Goal: Communication & Community: Answer question/provide support

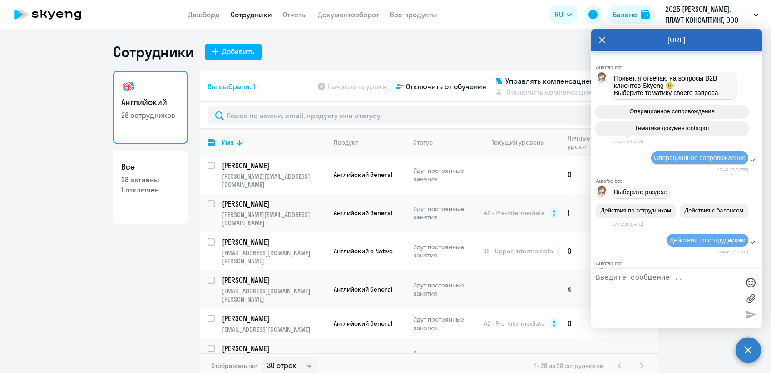
select select "30"
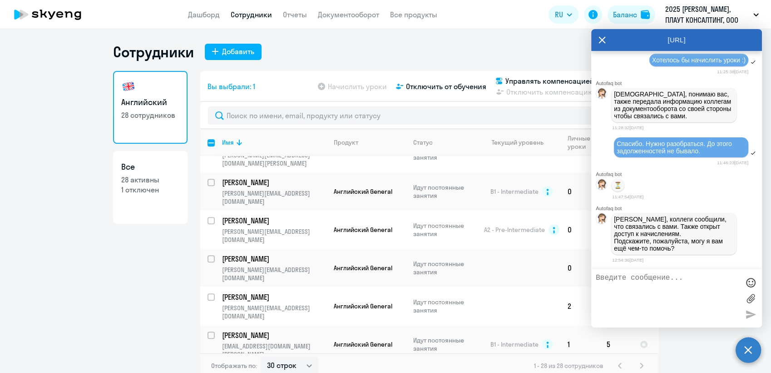
scroll to position [8514, 0]
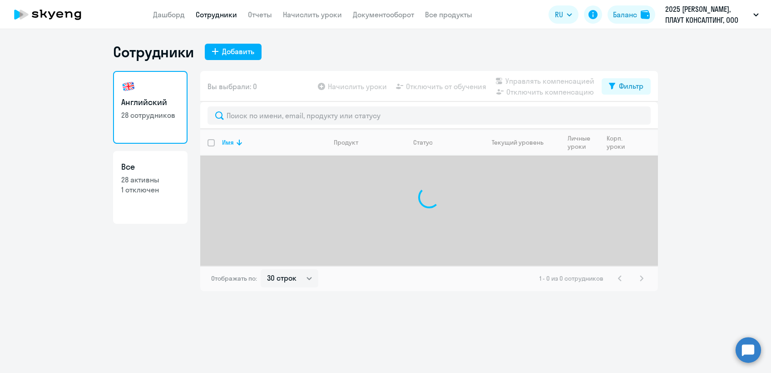
select select "30"
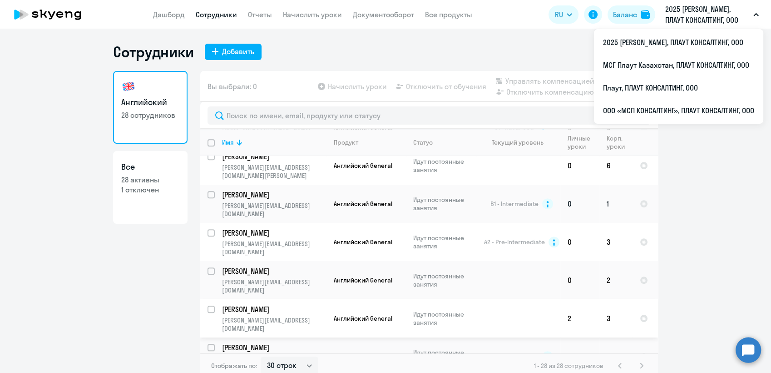
scroll to position [606, 0]
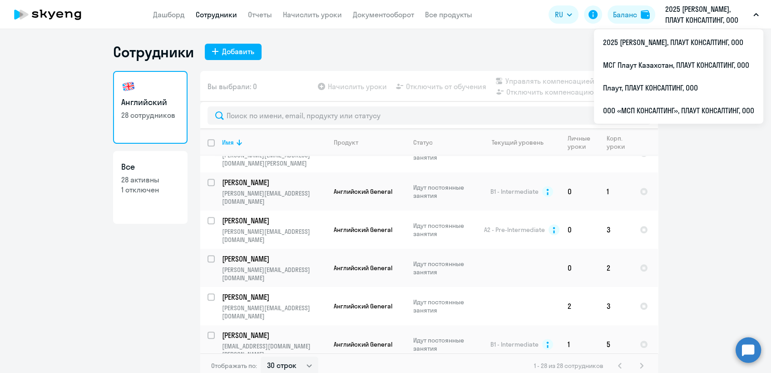
checkbox input "true"
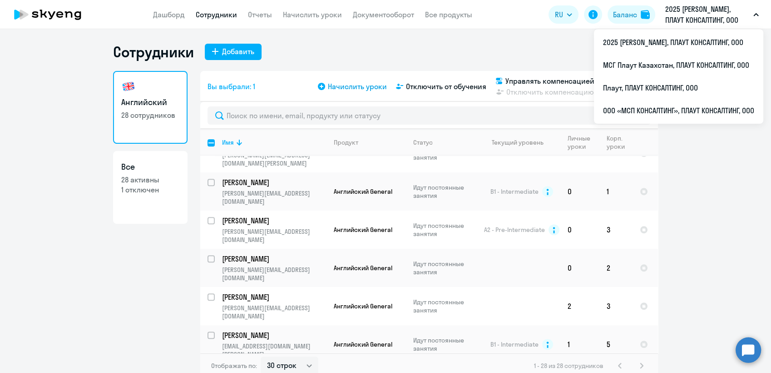
click at [359, 85] on span "Начислить уроки" at bounding box center [357, 86] width 59 height 11
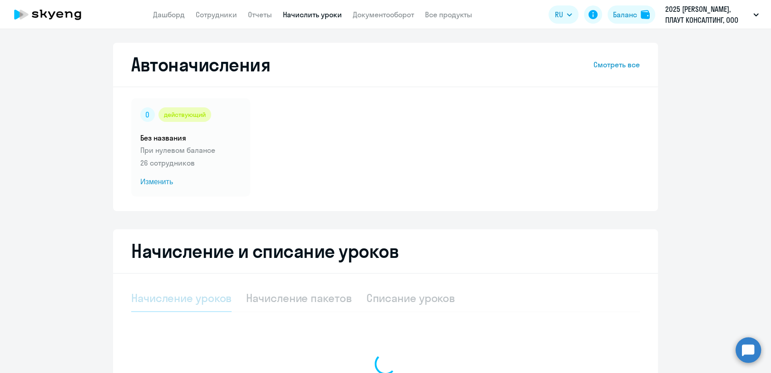
select select "10"
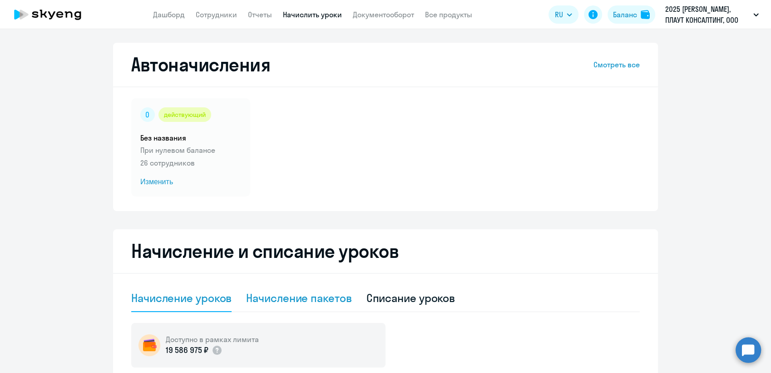
click at [309, 298] on div "Начисление пакетов" at bounding box center [298, 297] width 105 height 15
select select "10"
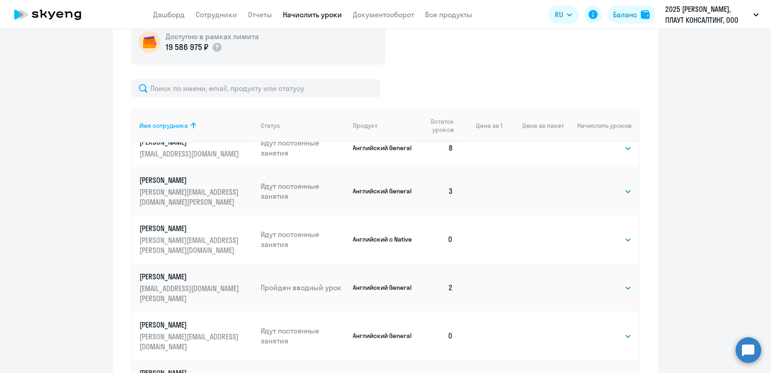
scroll to position [20, 0]
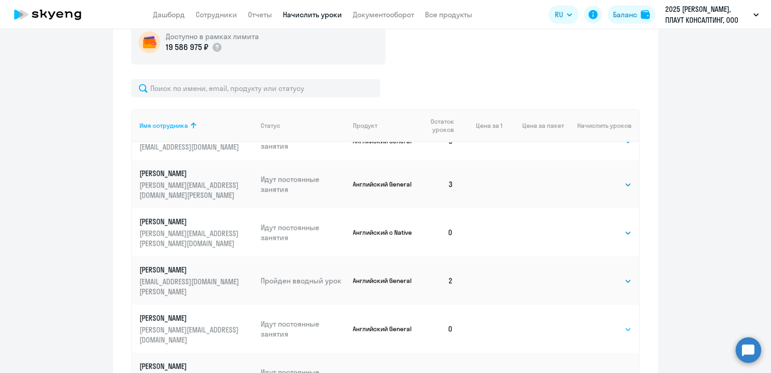
click at [608, 323] on select "Выбрать 4 8 16 32 64 96 128" at bounding box center [613, 328] width 37 height 11
select select "8"
click at [595, 323] on select "Выбрать 4 8 16 32 64 96 128" at bounding box center [613, 328] width 37 height 11
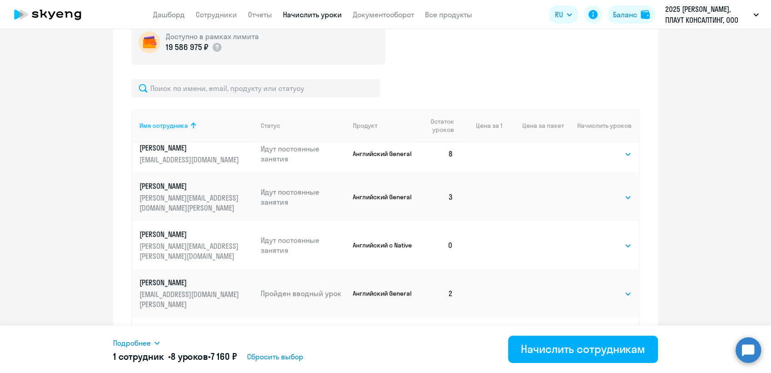
scroll to position [0, 0]
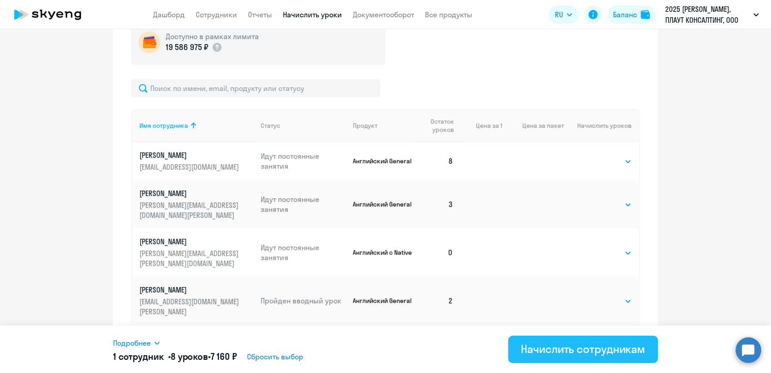
click at [589, 347] on div "Начислить сотрудникам" at bounding box center [583, 348] width 124 height 15
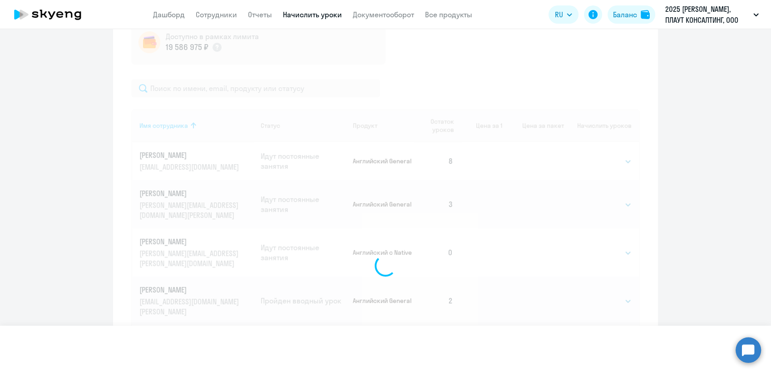
select select
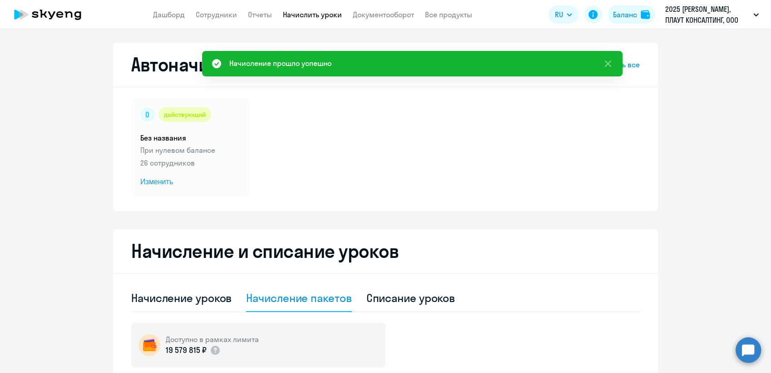
scroll to position [252, 0]
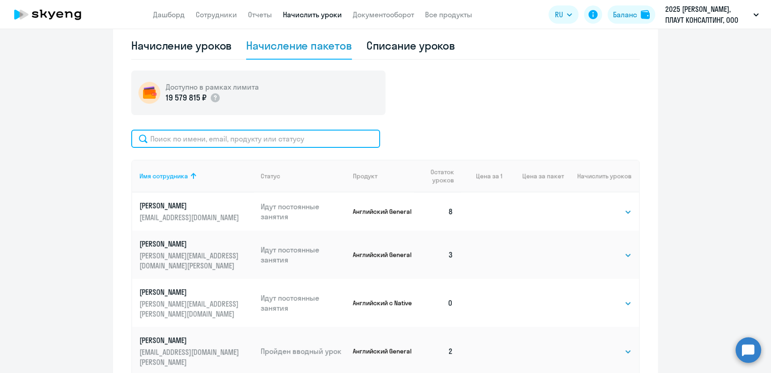
click at [182, 137] on input "text" at bounding box center [255, 138] width 249 height 18
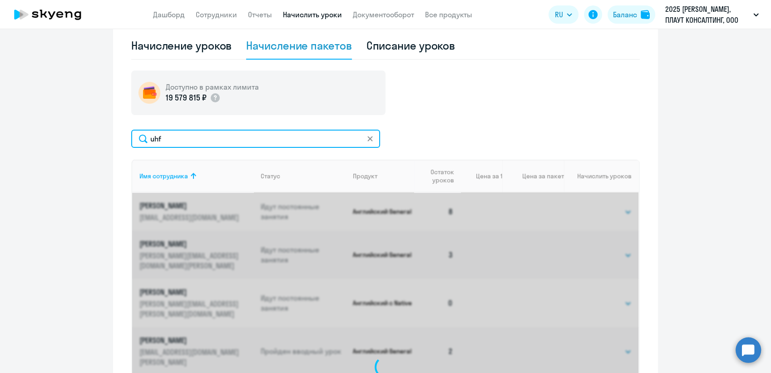
scroll to position [251, 0]
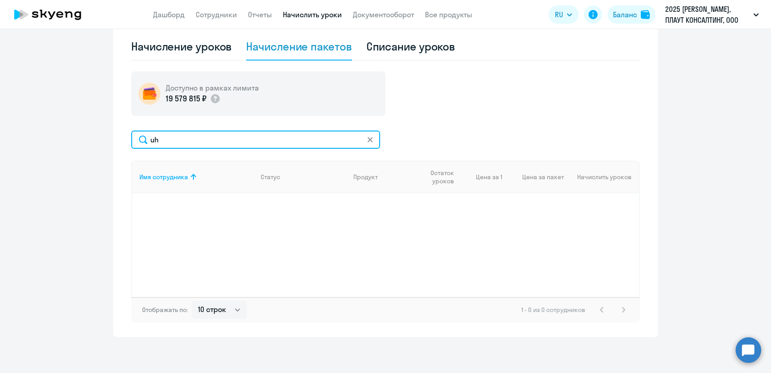
type input "u"
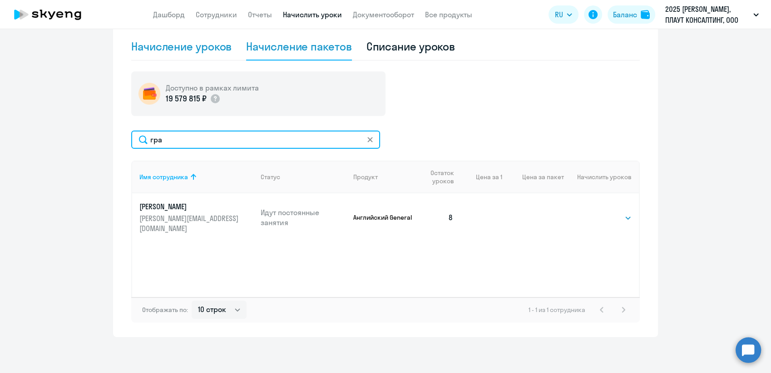
type input "гра"
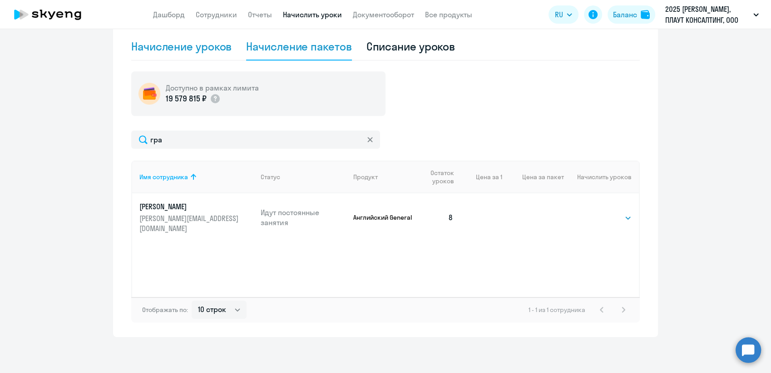
click at [195, 45] on div "Начисление уроков" at bounding box center [181, 46] width 100 height 15
select select "10"
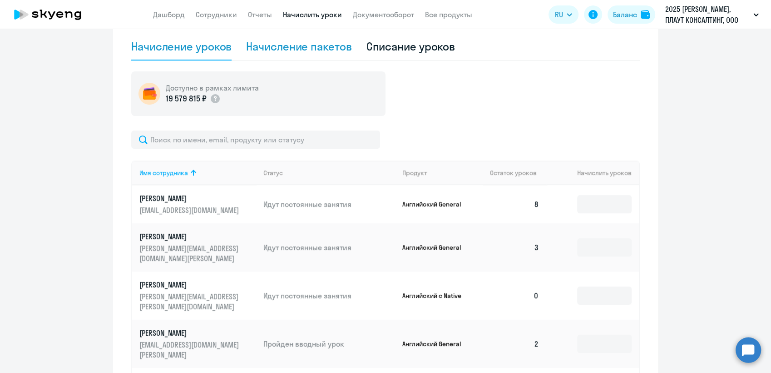
click at [308, 44] on div "Начисление пакетов" at bounding box center [298, 46] width 105 height 15
select select "10"
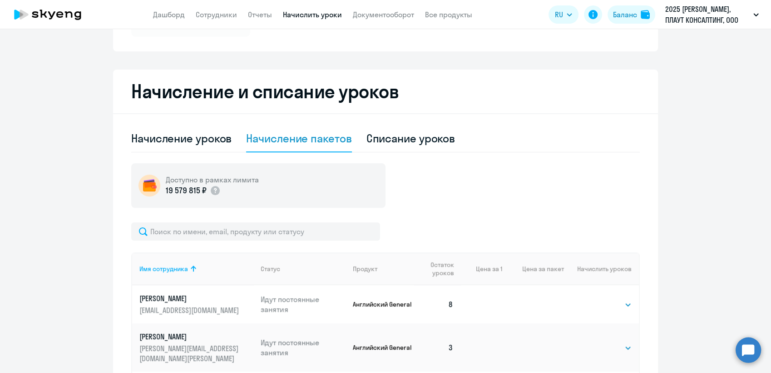
scroll to position [0, 0]
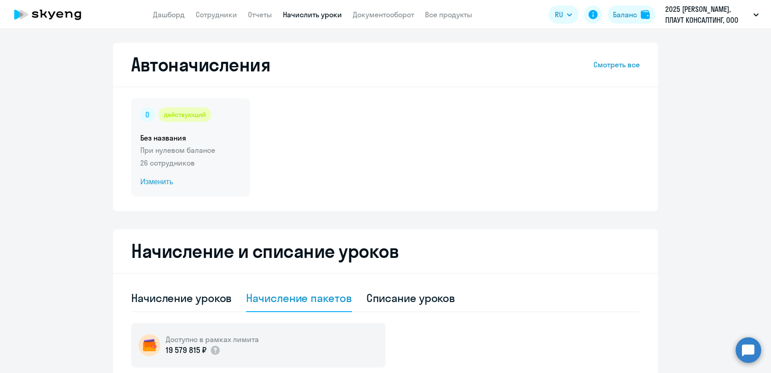
click at [156, 183] on span "Изменить" at bounding box center [190, 181] width 101 height 11
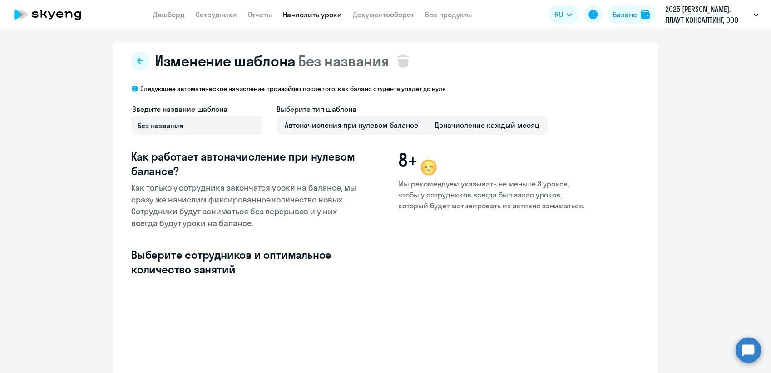
select select "10"
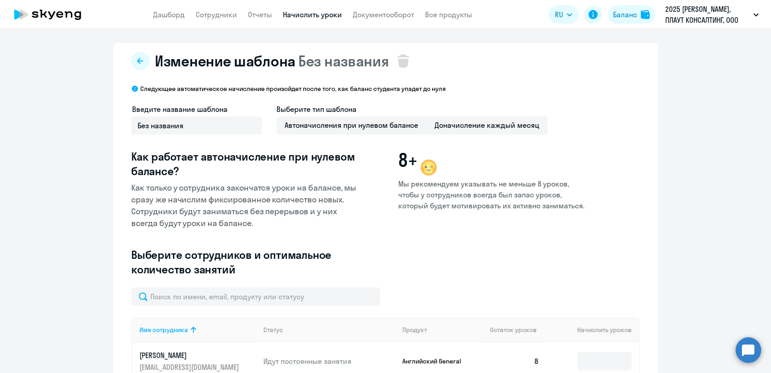
type input "8"
type input "4"
type input "8"
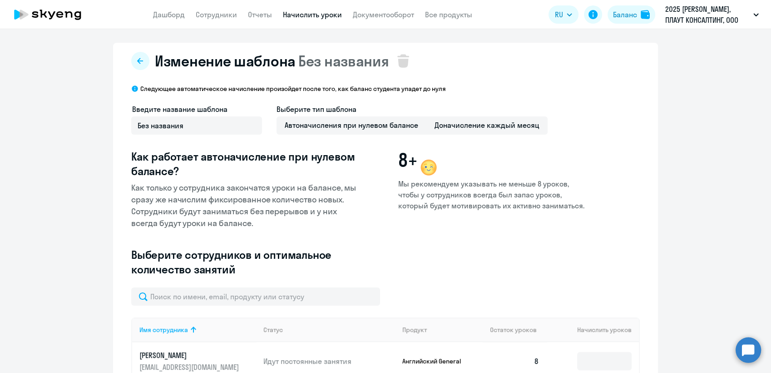
type input "8"
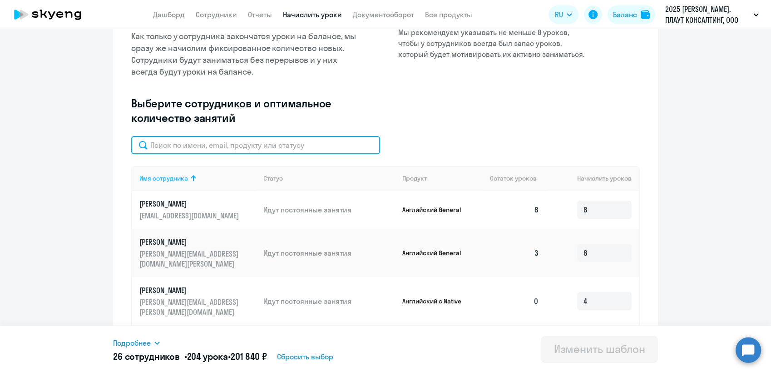
click at [167, 147] on input "text" at bounding box center [255, 145] width 249 height 18
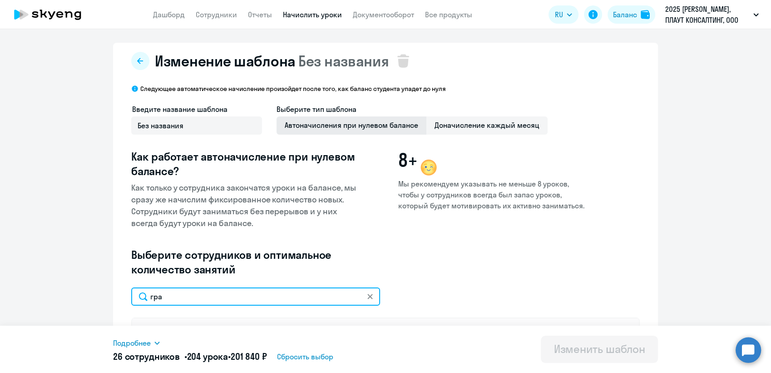
type input "гра"
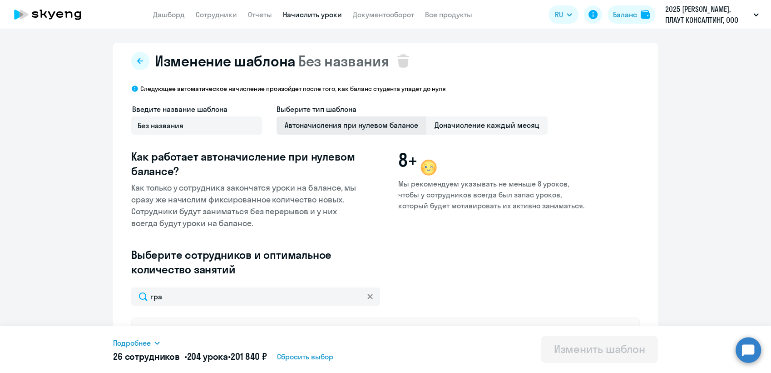
click at [341, 126] on span "Автоначисления при нулевом балансе" at bounding box center [352, 125] width 150 height 18
click at [0, 0] on input "Автоначисления при нулевом балансе" at bounding box center [0, 0] width 0 height 0
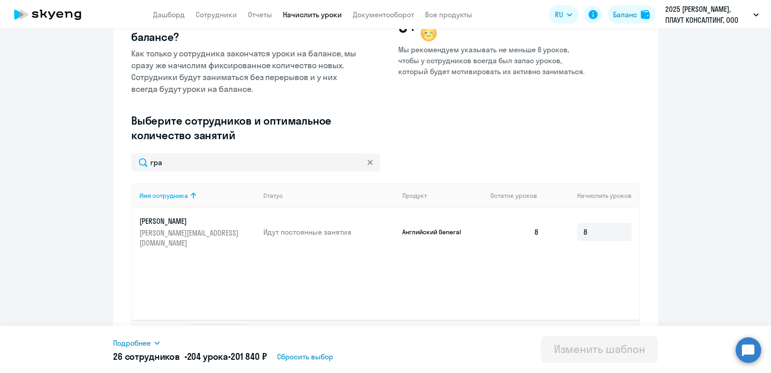
scroll to position [151, 0]
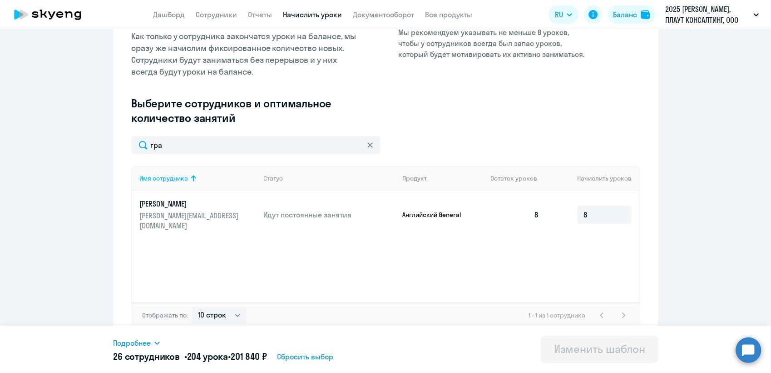
click at [174, 203] on p "[PERSON_NAME]" at bounding box center [190, 204] width 102 height 10
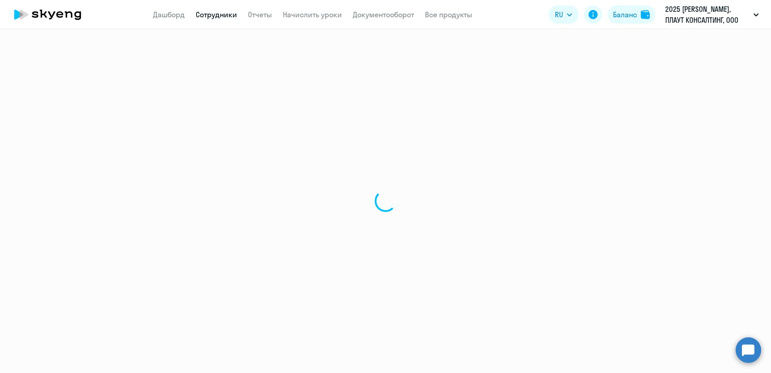
select select "english"
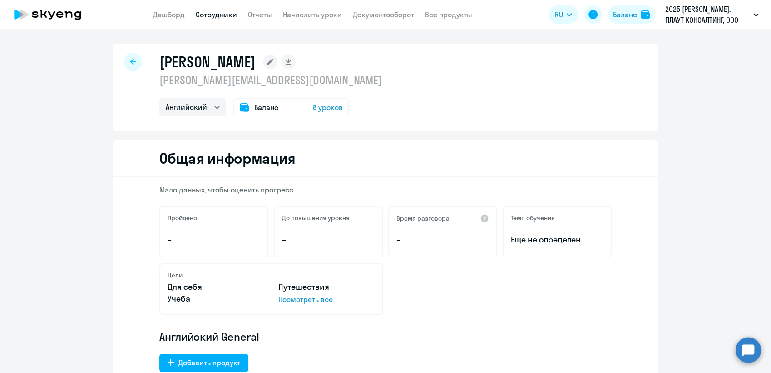
click at [749, 350] on circle at bounding box center [748, 349] width 25 height 25
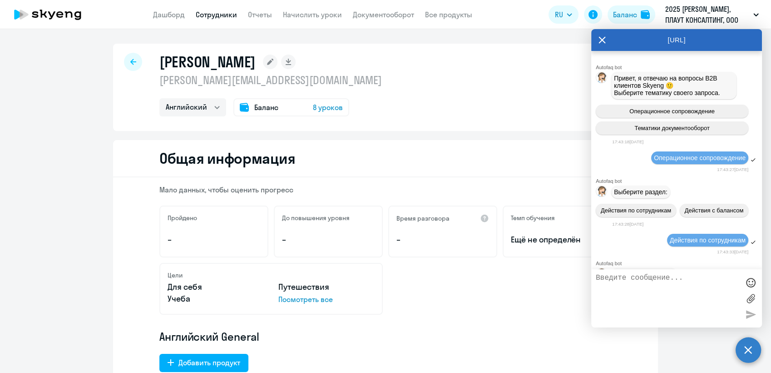
scroll to position [8514, 0]
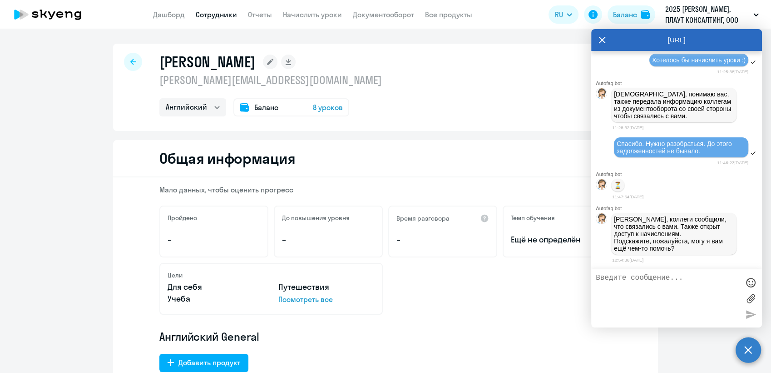
click at [607, 280] on textarea at bounding box center [668, 297] width 144 height 49
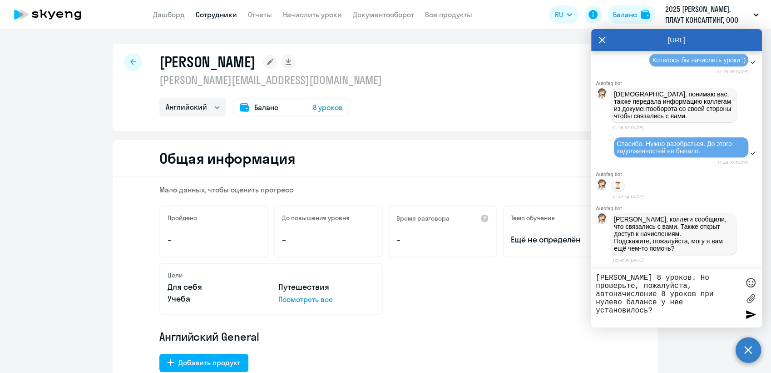
type textarea "[PERSON_NAME] 8 уроков. Но проверьте, пожалуйста, автоначисление 8 уроков при н…"
click at [667, 312] on textarea "[PERSON_NAME] 8 уроков. Но проверьте, пожалуйста, автоначисление 8 уроков при н…" at bounding box center [668, 297] width 144 height 49
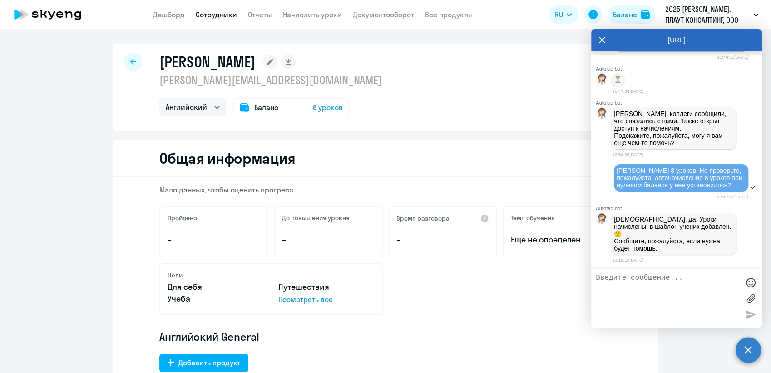
scroll to position [8621, 0]
click at [609, 282] on textarea at bounding box center [668, 297] width 144 height 49
type textarea "C"
type textarea "Спасибо за помощь. Больше ничего не надо."
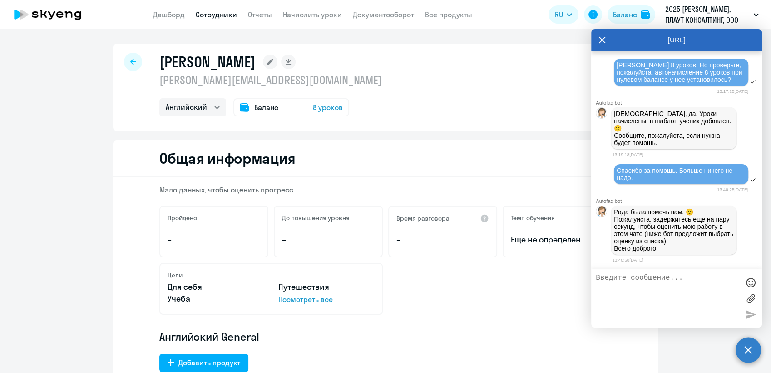
scroll to position [8864, 0]
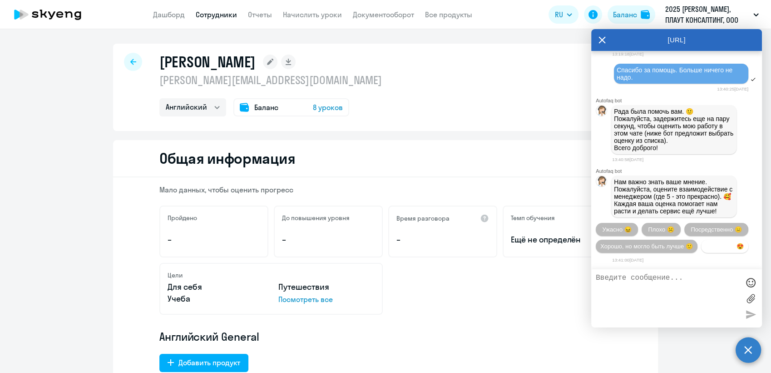
click at [706, 245] on span "Прекрасно 😍" at bounding box center [725, 246] width 38 height 7
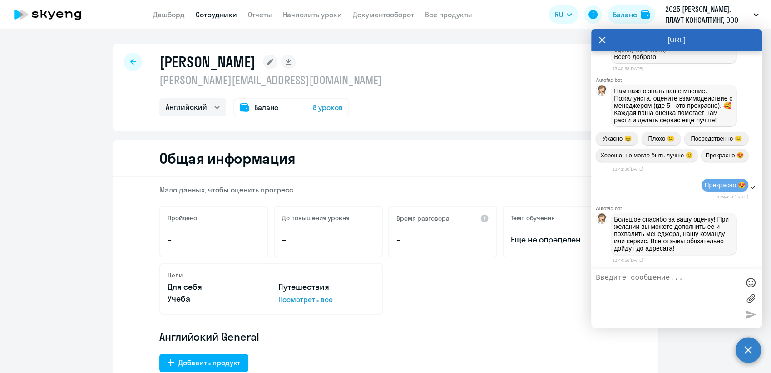
scroll to position [8955, 0]
click at [601, 38] on icon at bounding box center [602, 39] width 7 height 7
